Goal: Information Seeking & Learning: Learn about a topic

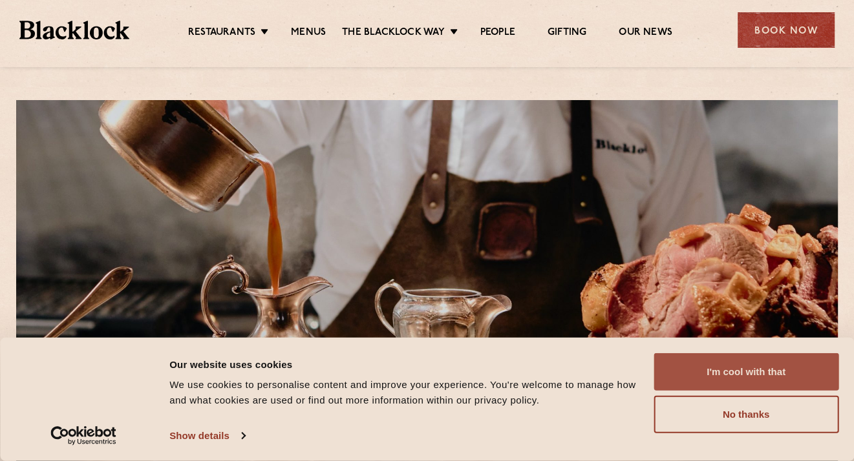
click at [765, 367] on button "I'm cool with that" at bounding box center [745, 371] width 185 height 37
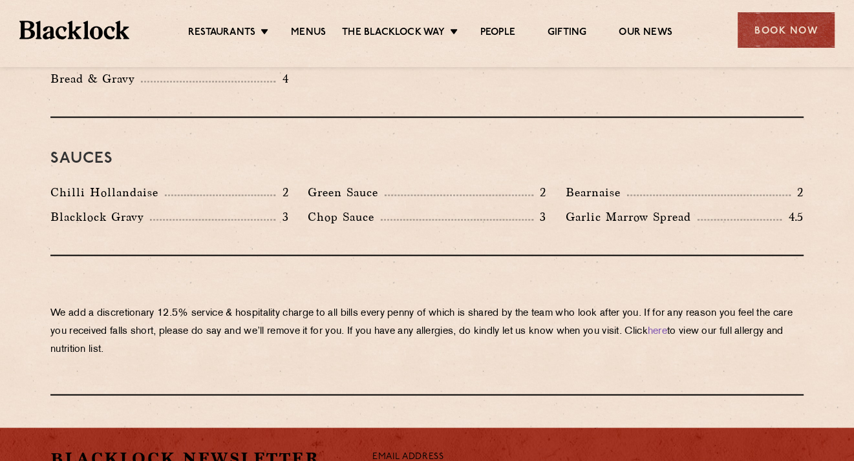
scroll to position [2133, 0]
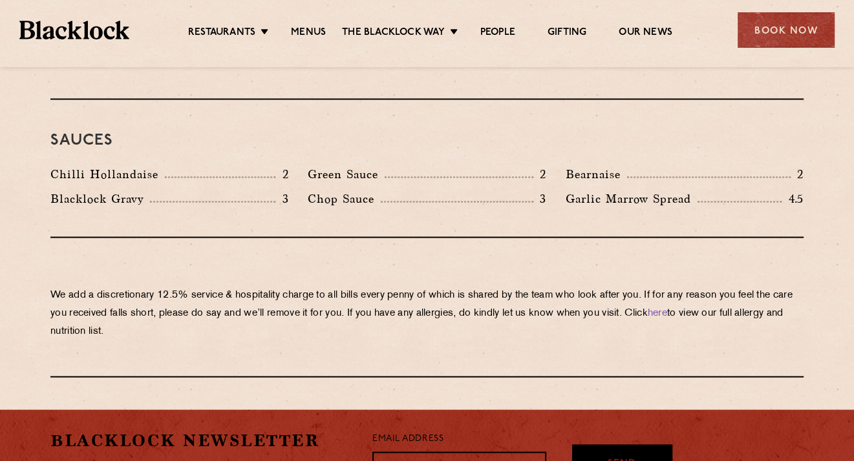
drag, startPoint x: 53, startPoint y: 255, endPoint x: 173, endPoint y: 296, distance: 126.5
click at [173, 296] on p "We add a discretionary 12.5% service & hospitality charge to all bills every [P…" at bounding box center [426, 313] width 753 height 54
click at [168, 293] on p "We add a discretionary 12.5% service & hospitality charge to all bills every [P…" at bounding box center [426, 313] width 753 height 54
click at [134, 296] on p "We add a discretionary 12.5% service & hospitality charge to all bills every [P…" at bounding box center [426, 313] width 753 height 54
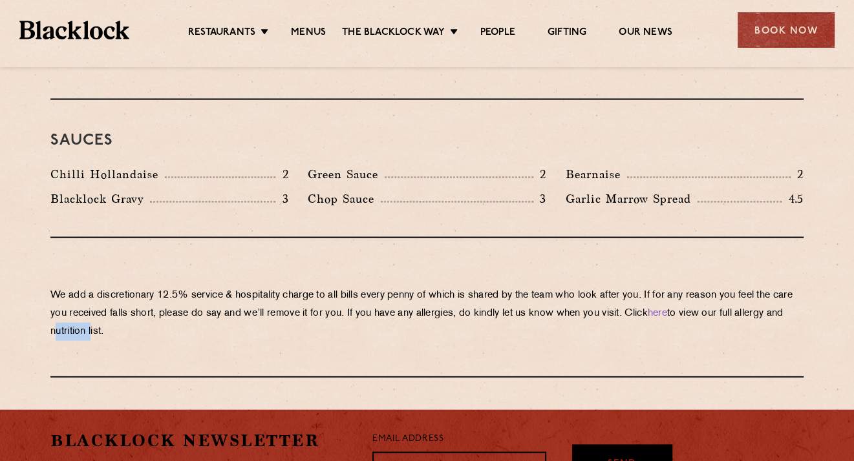
click at [137, 292] on p "We add a discretionary 12.5% service & hospitality charge to all bills every [P…" at bounding box center [426, 313] width 753 height 54
drag, startPoint x: 137, startPoint y: 292, endPoint x: 129, endPoint y: 292, distance: 7.8
click at [129, 292] on p "We add a discretionary 12.5% service & hospitality charge to all bills every [P…" at bounding box center [426, 313] width 753 height 54
click at [157, 295] on p "We add a discretionary 12.5% service & hospitality charge to all bills every [P…" at bounding box center [426, 313] width 753 height 54
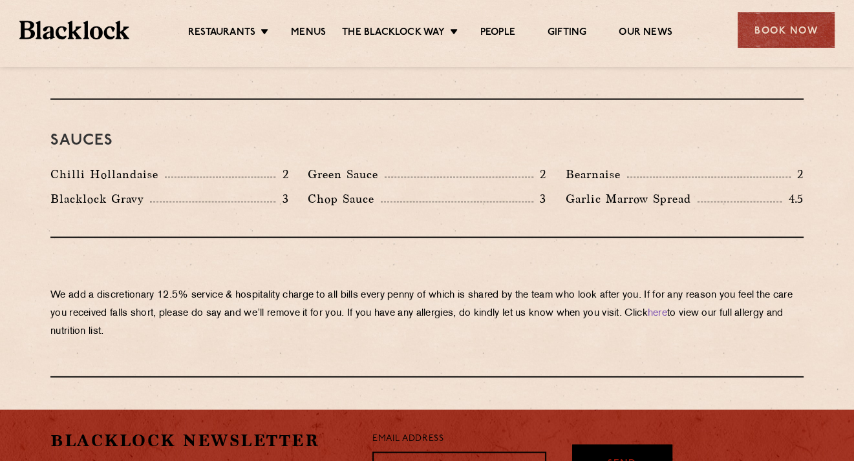
click at [146, 295] on p "We add a discretionary 12.5% service & hospitality charge to all bills every [P…" at bounding box center [426, 313] width 753 height 54
click at [145, 294] on p "We add a discretionary 12.5% service & hospitality charge to all bills every [P…" at bounding box center [426, 313] width 753 height 54
drag, startPoint x: 145, startPoint y: 294, endPoint x: 93, endPoint y: 293, distance: 52.3
click at [93, 293] on p "We add a discretionary 12.5% service & hospitality charge to all bills every [P…" at bounding box center [426, 313] width 753 height 54
click at [94, 293] on p "We add a discretionary 12.5% service & hospitality charge to all bills every [P…" at bounding box center [426, 313] width 753 height 54
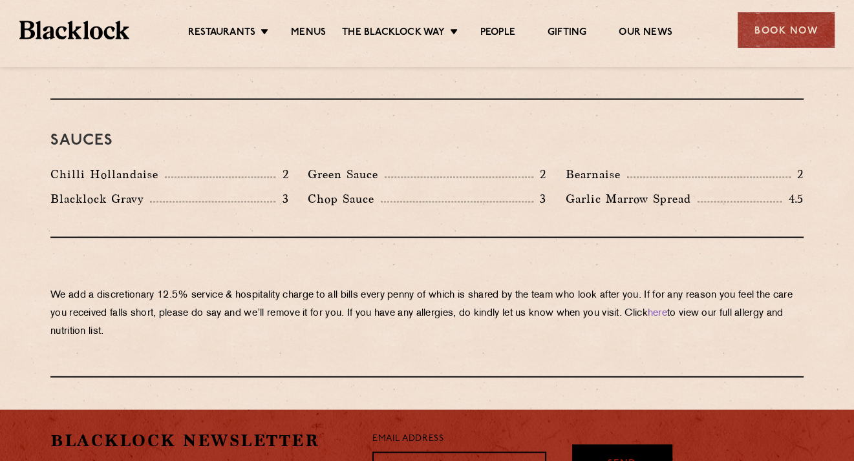
click at [94, 293] on p "We add a discretionary 12.5% service & hospitality charge to all bills every [P…" at bounding box center [426, 313] width 753 height 54
click at [94, 292] on p "We add a discretionary 12.5% service & hospitality charge to all bills every [P…" at bounding box center [426, 313] width 753 height 54
drag, startPoint x: 94, startPoint y: 292, endPoint x: 64, endPoint y: 293, distance: 30.4
click at [64, 293] on p "We add a discretionary 12.5% service & hospitality charge to all bills every [P…" at bounding box center [426, 313] width 753 height 54
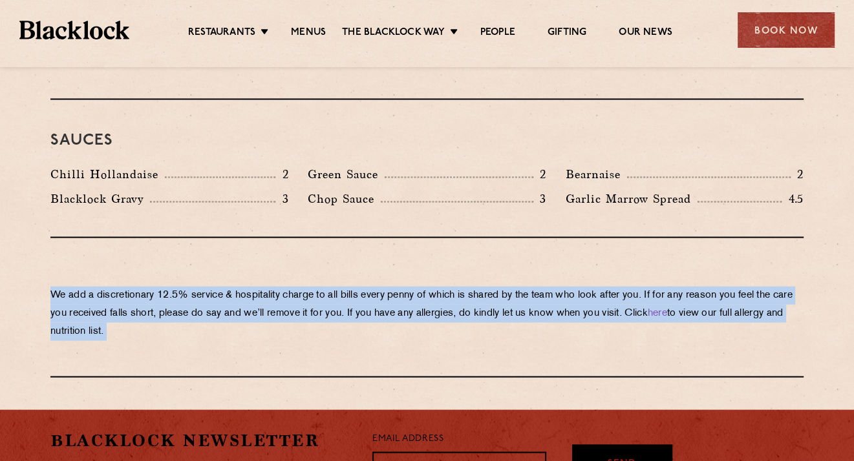
click at [64, 293] on p "We add a discretionary 12.5% service & hospitality charge to all bills every [P…" at bounding box center [426, 313] width 753 height 54
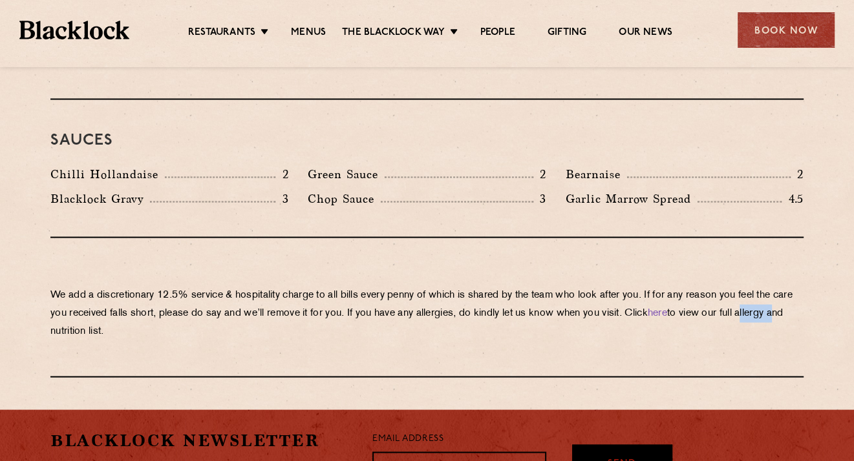
click at [64, 293] on p "We add a discretionary 12.5% service & hospitality charge to all bills every [P…" at bounding box center [426, 313] width 753 height 54
drag, startPoint x: 64, startPoint y: 293, endPoint x: 352, endPoint y: 304, distance: 287.8
click at [352, 304] on div "We add a discretionary 12.5% service & hospitality charge to all bills every [P…" at bounding box center [426, 308] width 753 height 140
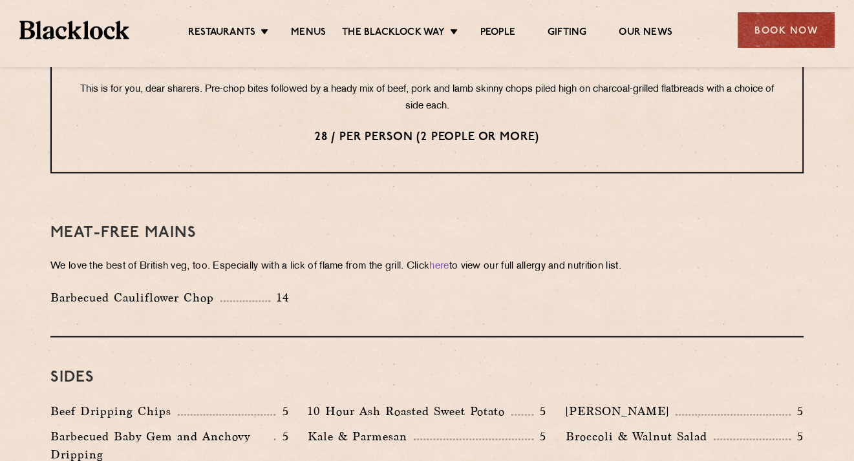
scroll to position [1680, 0]
